Goal: Task Accomplishment & Management: Use online tool/utility

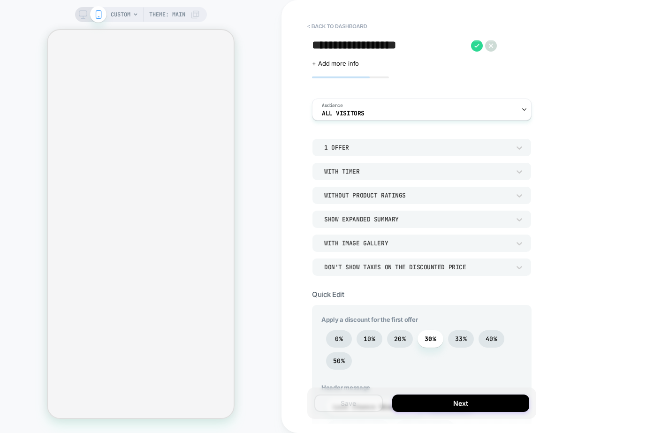
scroll to position [423, 0]
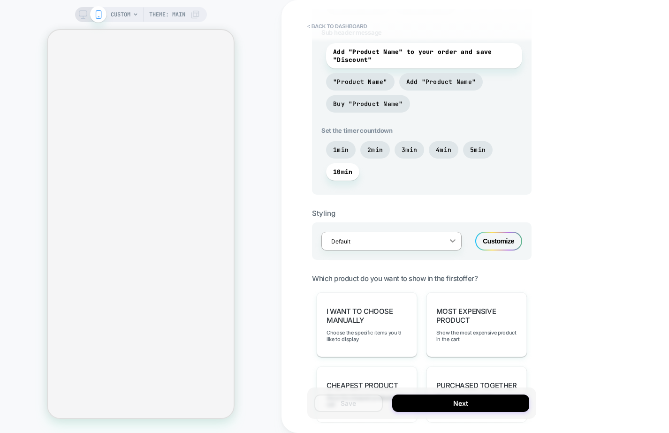
click at [455, 244] on icon at bounding box center [452, 240] width 9 height 9
click at [587, 226] on div "**********" at bounding box center [488, 216] width 413 height 433
click at [484, 409] on button "Next" at bounding box center [460, 403] width 137 height 17
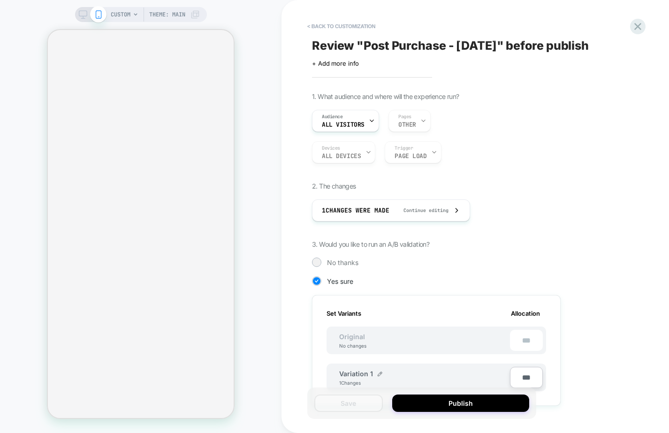
scroll to position [98, 0]
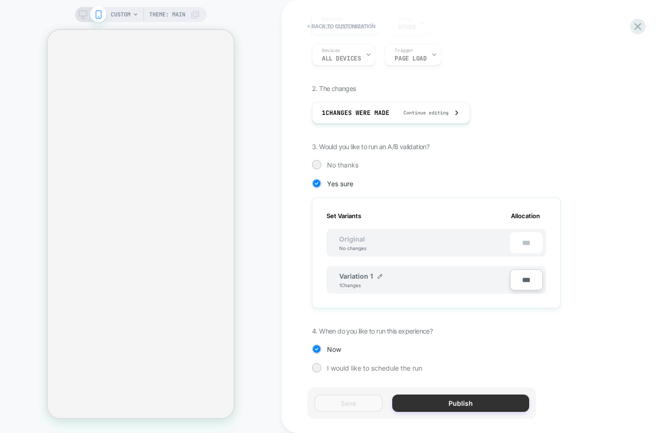
click at [481, 405] on button "Publish" at bounding box center [460, 403] width 137 height 17
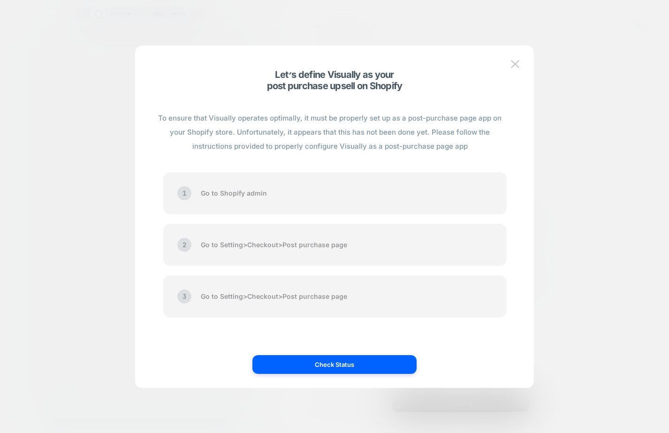
click at [295, 310] on div "3 Go to Setting > Checkout > Post purchase page" at bounding box center [335, 297] width 344 height 42
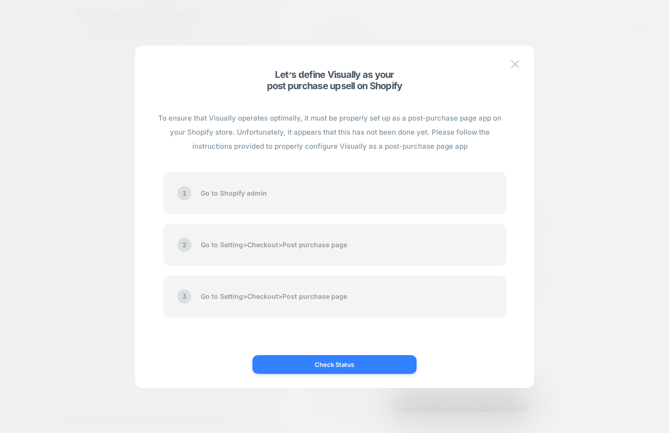
click at [336, 366] on button "Check Status" at bounding box center [335, 364] width 164 height 19
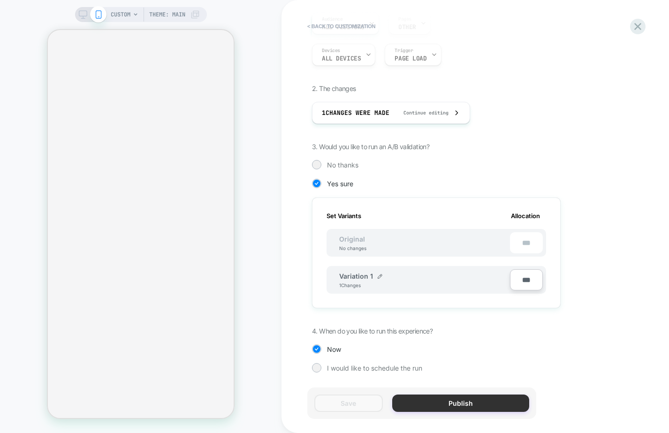
click at [452, 402] on button "Publish" at bounding box center [460, 403] width 137 height 17
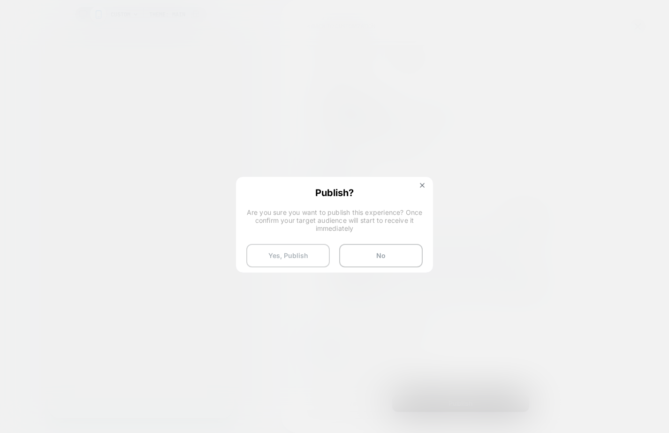
click at [298, 249] on button "Yes, Publish" at bounding box center [288, 255] width 84 height 23
